Goal: Information Seeking & Learning: Check status

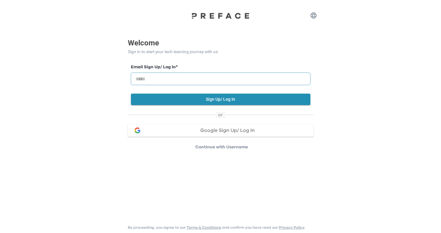
click at [188, 79] on input "email" at bounding box center [220, 79] width 179 height 12
type input "**********"
click at [209, 101] on button "Sign Up/ Log In" at bounding box center [220, 99] width 179 height 11
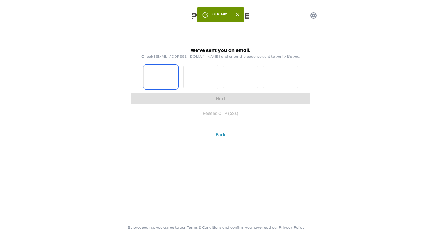
click at [161, 73] on input "Please enter OTP character 1" at bounding box center [160, 77] width 35 height 25
type input "*"
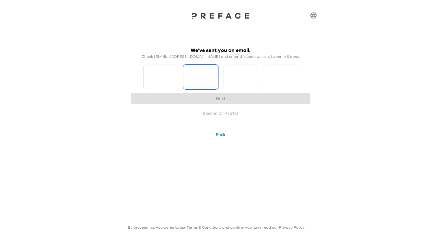
type input "*"
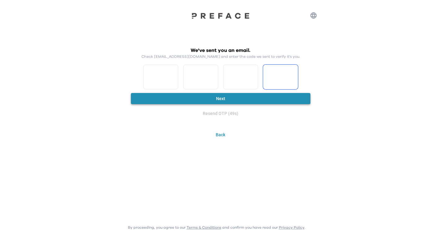
type input "*"
click at [214, 98] on button "Next" at bounding box center [220, 98] width 179 height 11
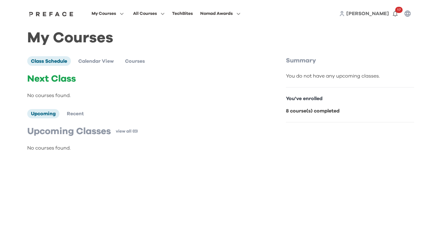
click at [304, 97] on p "You've enrolled" at bounding box center [350, 98] width 128 height 7
click at [305, 114] on b "8 course(s) completed" at bounding box center [313, 111] width 54 height 5
drag, startPoint x: 102, startPoint y: 61, endPoint x: 105, endPoint y: 61, distance: 3.4
click at [102, 61] on span "Calendar View" at bounding box center [96, 61] width 36 height 5
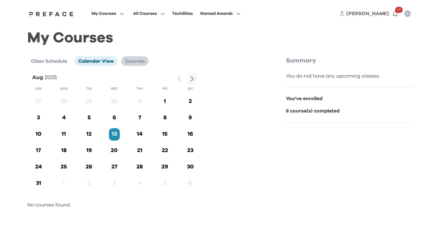
click at [140, 65] on li "Courses" at bounding box center [134, 60] width 27 height 9
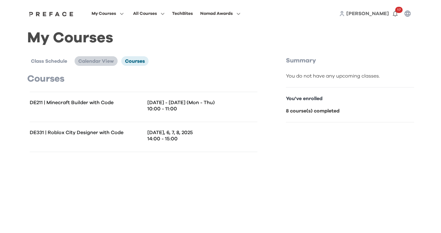
click at [90, 62] on span "Calendar View" at bounding box center [96, 61] width 36 height 5
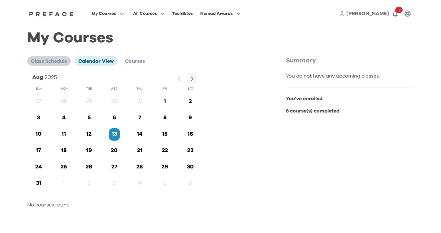
click at [54, 57] on li "Class Schedule" at bounding box center [49, 60] width 44 height 9
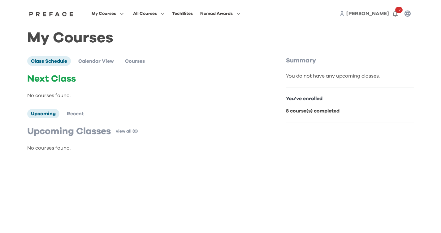
click at [294, 111] on b "8 course(s) completed" at bounding box center [313, 111] width 54 height 5
click at [104, 62] on span "Calendar View" at bounding box center [96, 61] width 36 height 5
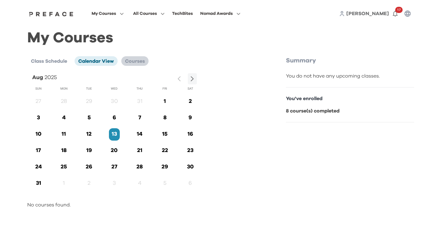
click at [131, 62] on span "Courses" at bounding box center [135, 61] width 20 height 5
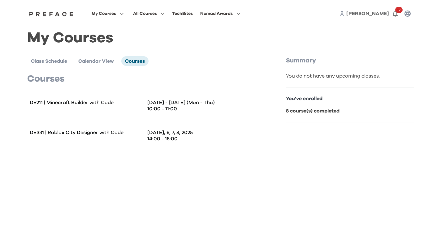
click at [95, 109] on div "DE211 | Minecraft Builder with Code" at bounding box center [87, 107] width 114 height 15
click at [165, 107] on p "10:00 - 11:00" at bounding box center [202, 109] width 110 height 6
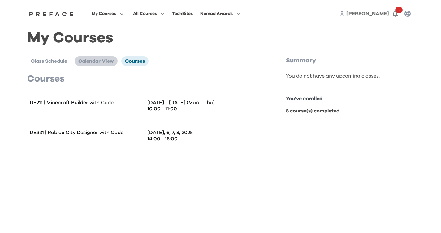
click at [94, 62] on span "Calendar View" at bounding box center [96, 61] width 36 height 5
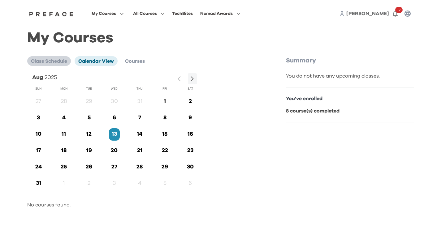
click at [58, 59] on span "Class Schedule" at bounding box center [49, 61] width 36 height 5
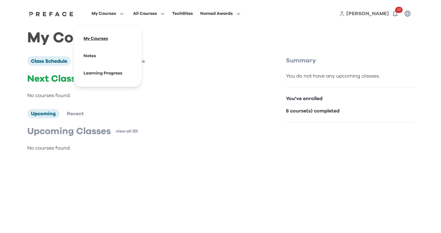
click at [104, 35] on span at bounding box center [108, 38] width 58 height 17
click at [120, 11] on button "My Courses" at bounding box center [108, 14] width 36 height 8
click at [90, 58] on span at bounding box center [108, 55] width 58 height 17
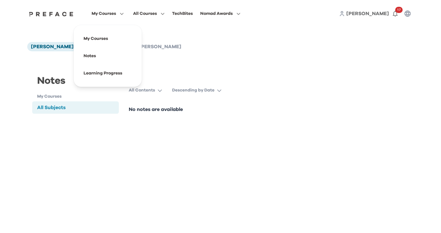
click at [116, 15] on span "My Courses" at bounding box center [104, 13] width 24 height 7
click at [107, 79] on span at bounding box center [108, 73] width 58 height 17
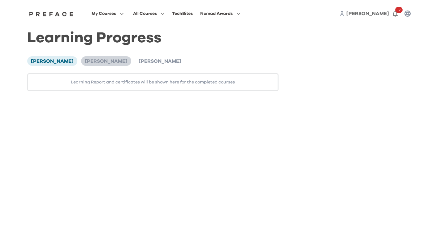
click at [85, 63] on span "Caius Lau" at bounding box center [106, 61] width 43 height 5
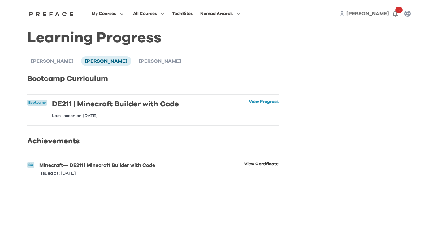
click at [248, 168] on link "View Certificate" at bounding box center [261, 169] width 34 height 14
click at [139, 62] on span "[PERSON_NAME]" at bounding box center [160, 61] width 43 height 5
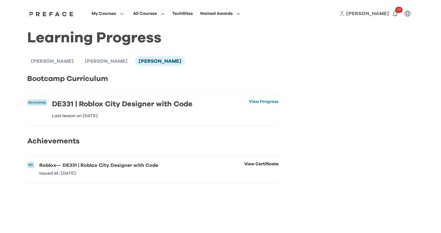
click at [260, 168] on link "View Certificate" at bounding box center [261, 169] width 34 height 14
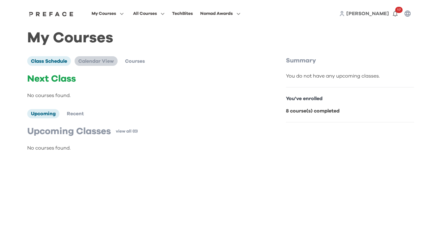
click at [97, 59] on span "Calendar View" at bounding box center [96, 61] width 36 height 5
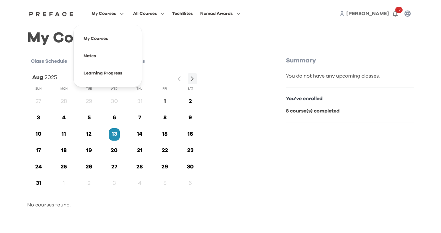
click at [99, 15] on span "My Courses" at bounding box center [104, 13] width 24 height 7
click at [108, 10] on button "My Courses" at bounding box center [108, 14] width 36 height 8
click at [104, 33] on span at bounding box center [108, 38] width 58 height 17
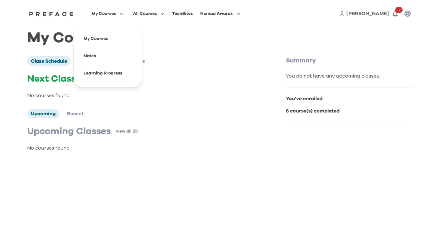
click at [118, 14] on icon "button" at bounding box center [120, 13] width 6 height 5
click at [104, 36] on span at bounding box center [108, 38] width 58 height 17
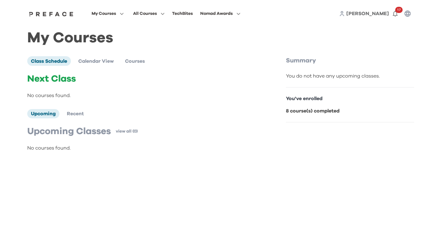
click at [96, 54] on div "My Courses Class Schedule Calendar View Courses Next Class No courses found. Up…" at bounding box center [220, 96] width 387 height 123
click at [63, 14] on img at bounding box center [52, 13] width 48 height 5
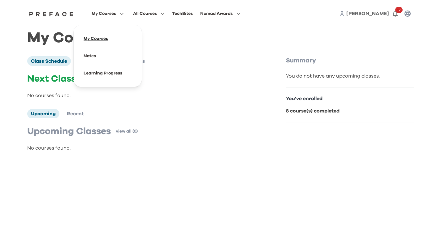
click at [103, 37] on span at bounding box center [108, 38] width 58 height 17
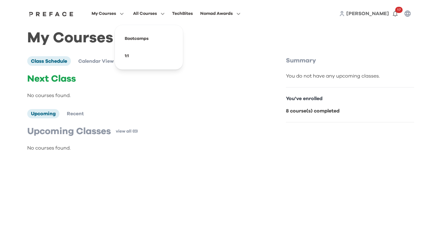
click at [153, 12] on span "All Courses" at bounding box center [145, 13] width 24 height 7
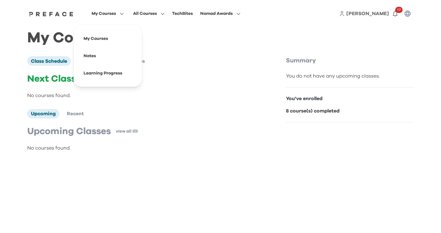
click at [114, 12] on span "My Courses" at bounding box center [104, 13] width 24 height 7
click at [183, 17] on div "TechBites" at bounding box center [182, 13] width 21 height 7
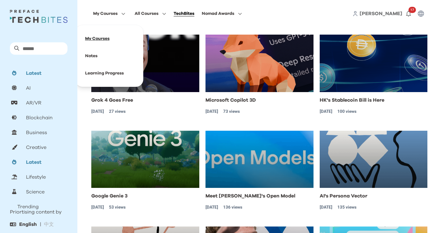
click at [102, 42] on span at bounding box center [109, 38] width 58 height 17
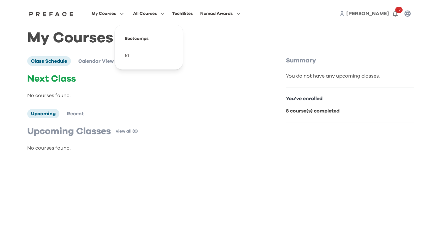
click at [155, 15] on span "All Courses" at bounding box center [145, 13] width 24 height 7
click at [228, 18] on div "My Courses All Courses TechBites Nomad Awards [PERSON_NAME] 17" at bounding box center [221, 13] width 396 height 27
click at [239, 15] on icon "button" at bounding box center [237, 13] width 6 height 5
click at [307, 107] on div "You've enrolled 8 course(s) completed" at bounding box center [350, 105] width 128 height 35
click at [85, 59] on span "Calendar View" at bounding box center [96, 61] width 36 height 5
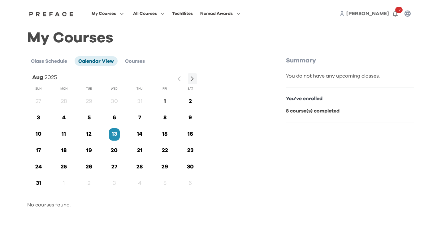
click at [125, 67] on div "Class Schedule Calendar View Courses Aug 2025 Sun Mon Tue Wed Thu Fri Sat 27 28…" at bounding box center [155, 132] width 257 height 152
click at [131, 61] on span "Courses" at bounding box center [135, 61] width 20 height 5
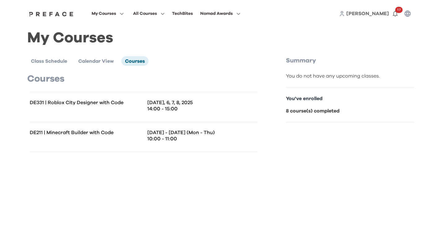
click at [91, 105] on p "DE331 | Roblox City Designer with Code" at bounding box center [87, 103] width 114 height 6
click at [56, 61] on span "Class Schedule" at bounding box center [49, 61] width 36 height 5
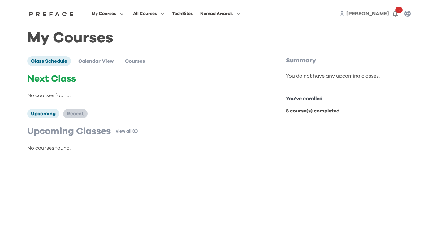
click at [72, 115] on span "Recent" at bounding box center [75, 113] width 17 height 5
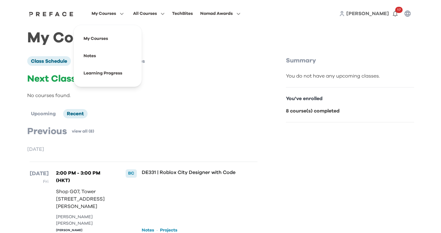
click at [111, 11] on span "My Courses" at bounding box center [104, 13] width 24 height 7
click at [99, 41] on span at bounding box center [108, 38] width 58 height 17
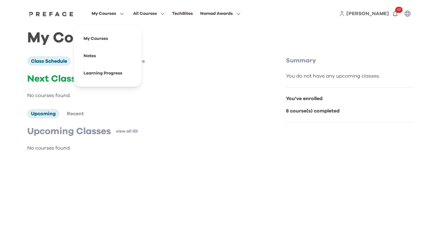
click at [117, 16] on button "My Courses" at bounding box center [108, 14] width 36 height 8
click at [96, 58] on span at bounding box center [108, 55] width 58 height 17
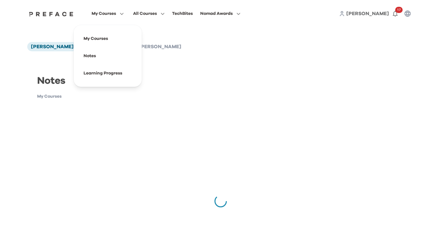
click at [121, 14] on icon "button" at bounding box center [120, 13] width 6 height 5
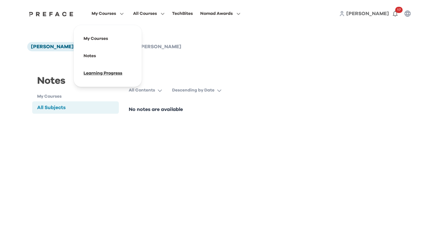
click at [106, 75] on span at bounding box center [108, 73] width 58 height 17
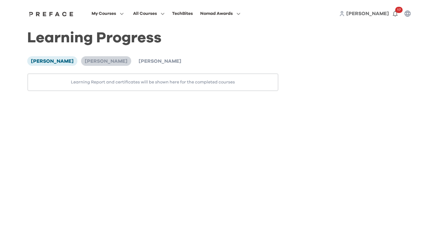
click at [81, 58] on li "[PERSON_NAME]" at bounding box center [106, 60] width 50 height 9
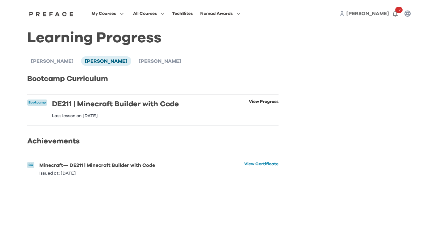
click at [250, 104] on link "View Progress" at bounding box center [264, 109] width 30 height 19
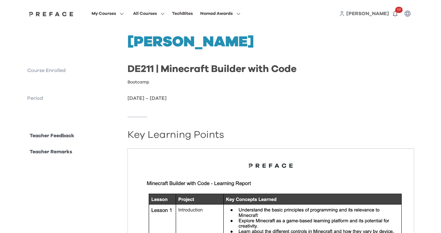
click at [61, 136] on p "Teacher Feedback" at bounding box center [52, 135] width 45 height 7
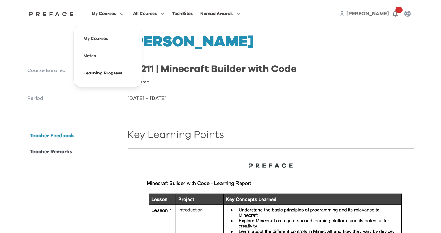
click at [113, 73] on span at bounding box center [108, 73] width 58 height 17
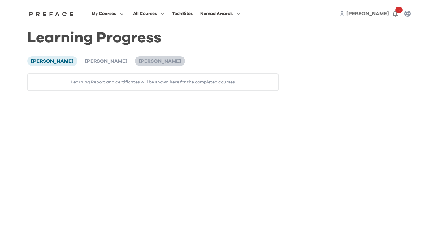
click at [139, 62] on span "[PERSON_NAME]" at bounding box center [160, 61] width 43 height 5
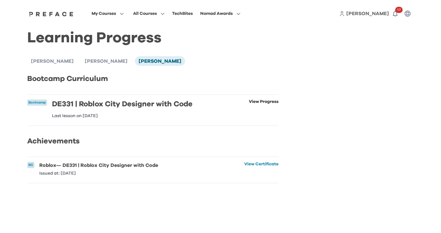
click at [257, 101] on link "View Progress" at bounding box center [264, 109] width 30 height 19
